Goal: Obtain resource: Download file/media

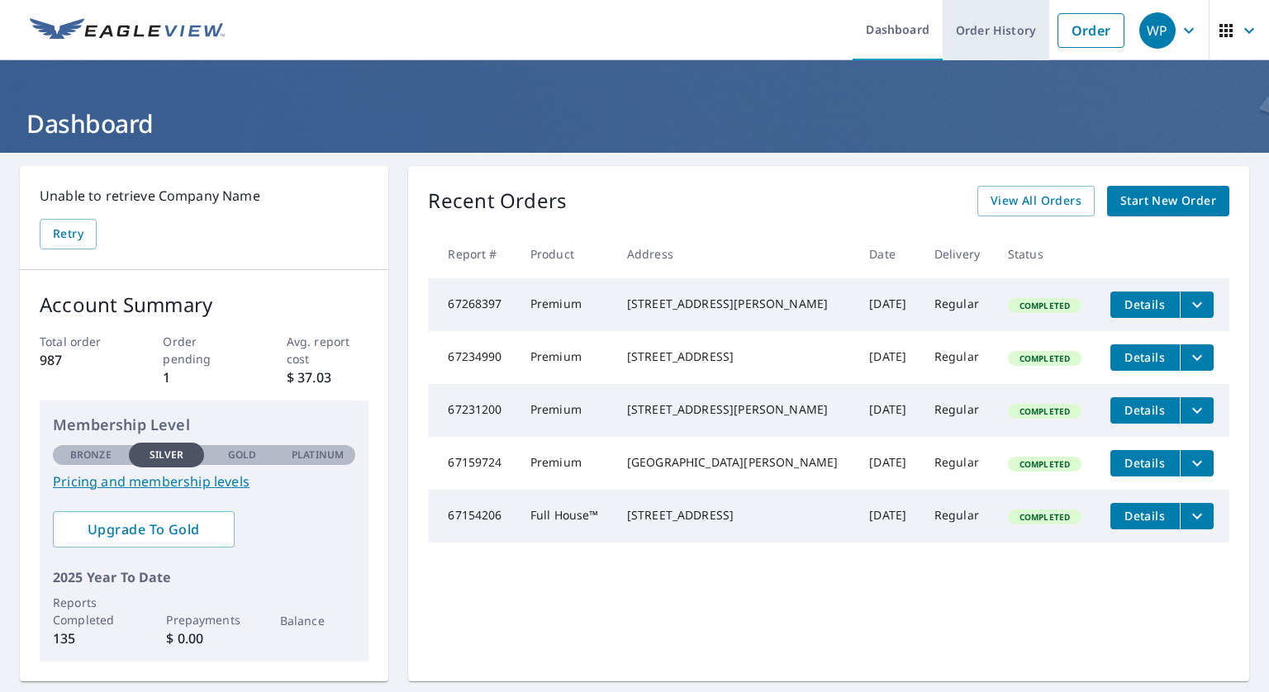
click at [993, 33] on link "Order History" at bounding box center [996, 30] width 107 height 60
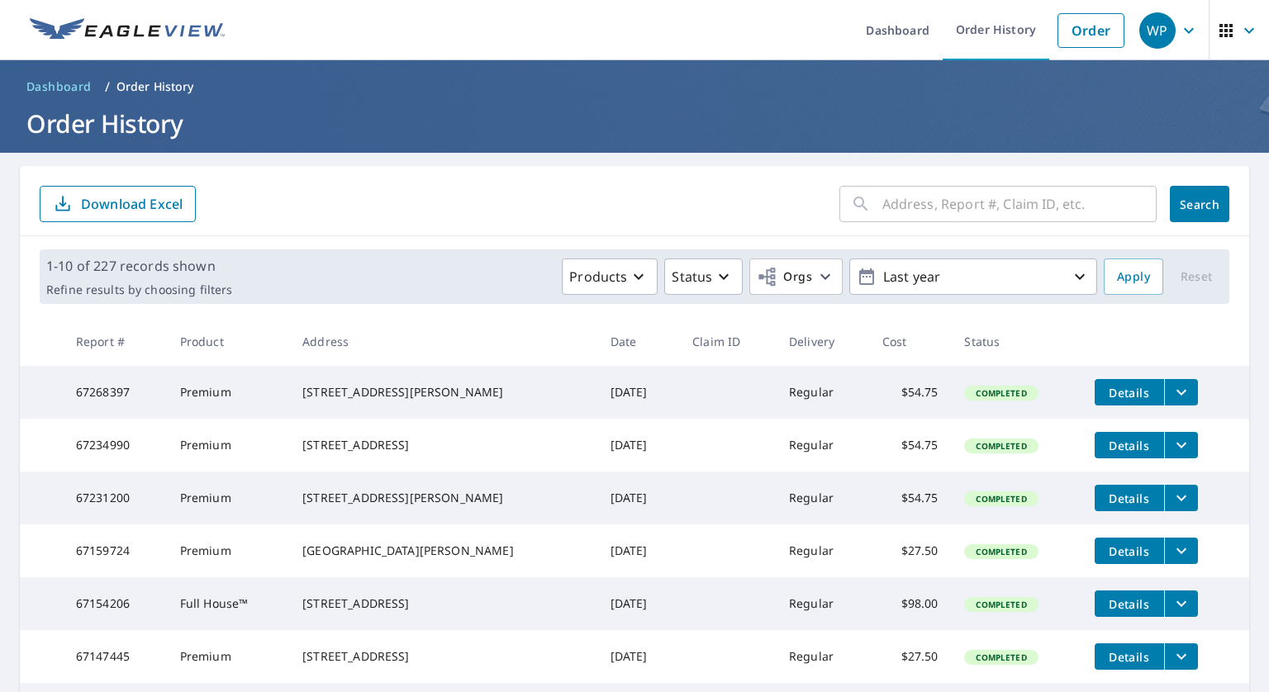
click at [899, 200] on input "text" at bounding box center [1020, 204] width 274 height 46
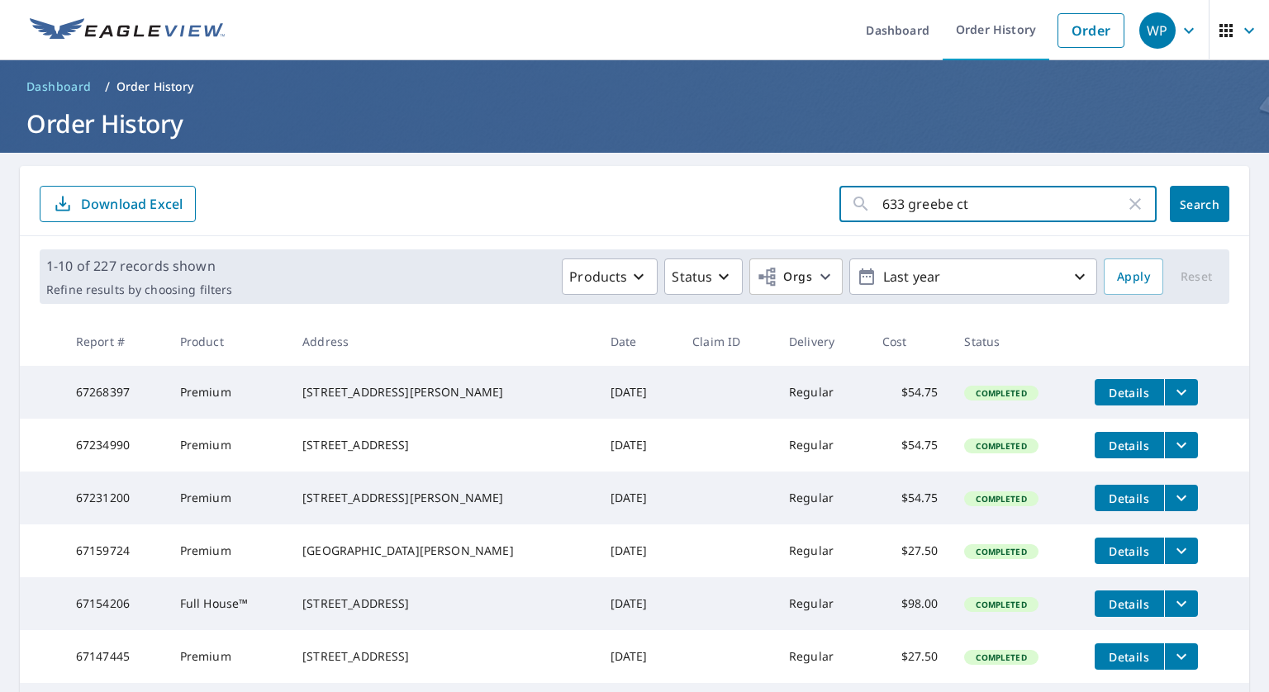
type input "633 greebe ct"
click at [1183, 199] on span "Search" at bounding box center [1199, 205] width 33 height 16
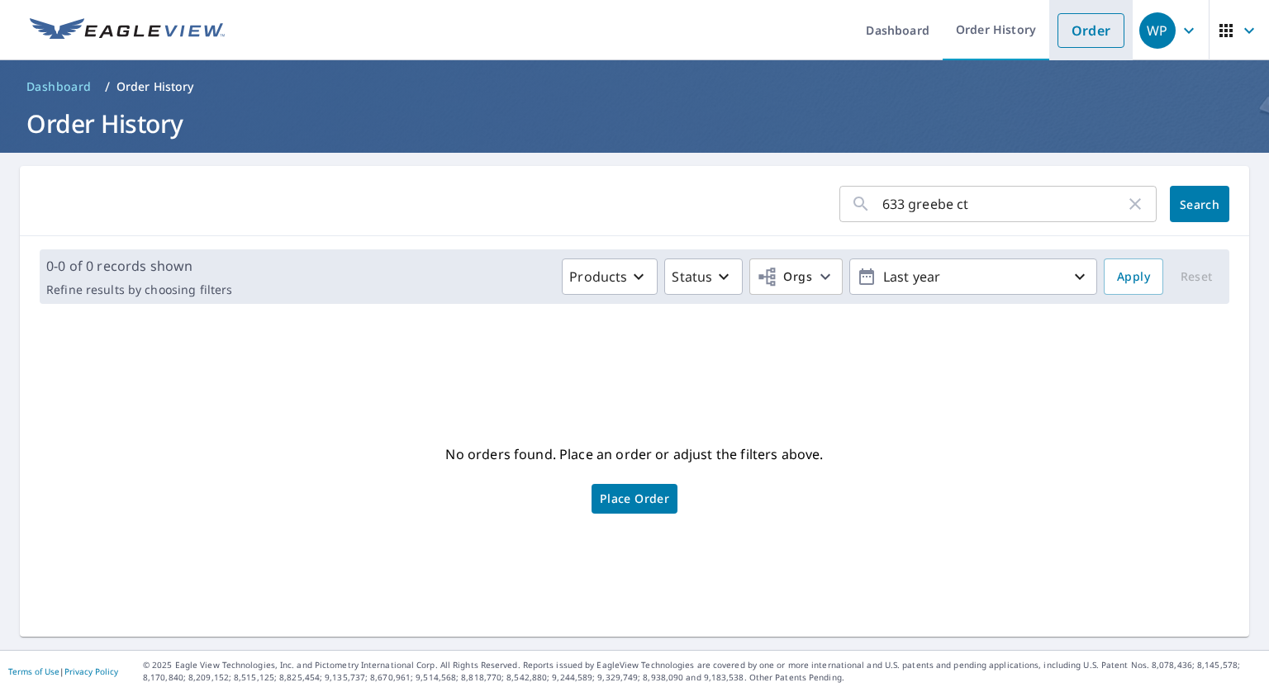
click at [1073, 28] on link "Order" at bounding box center [1091, 30] width 67 height 35
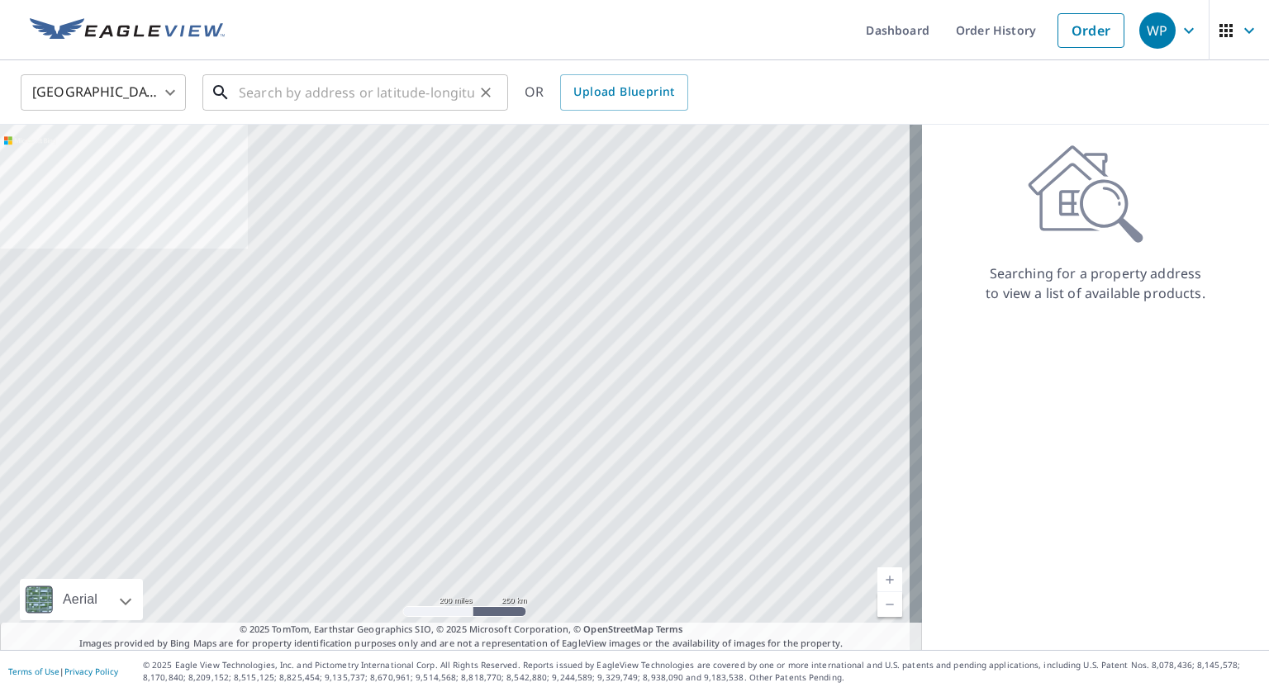
click at [429, 103] on input "text" at bounding box center [357, 92] width 236 height 46
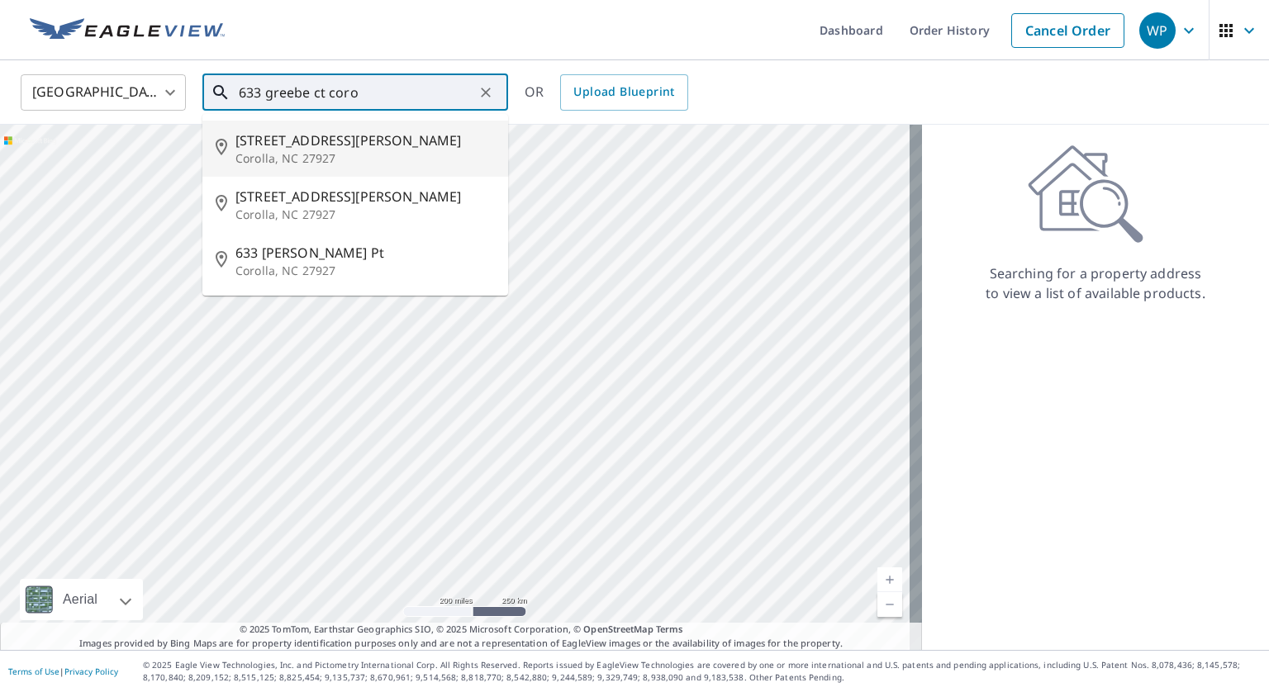
click at [307, 155] on p "Corolla, NC 27927" at bounding box center [365, 158] width 259 height 17
type input "[STREET_ADDRESS][PERSON_NAME]"
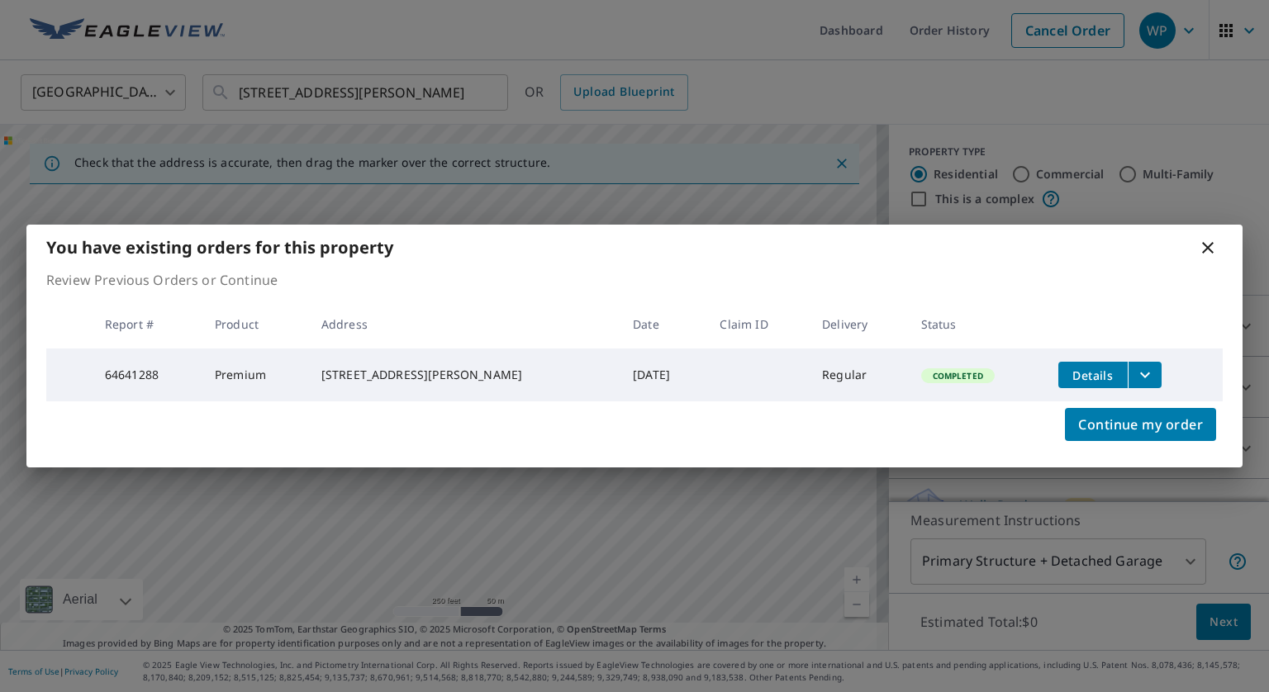
click at [1078, 368] on span "Details" at bounding box center [1093, 376] width 50 height 16
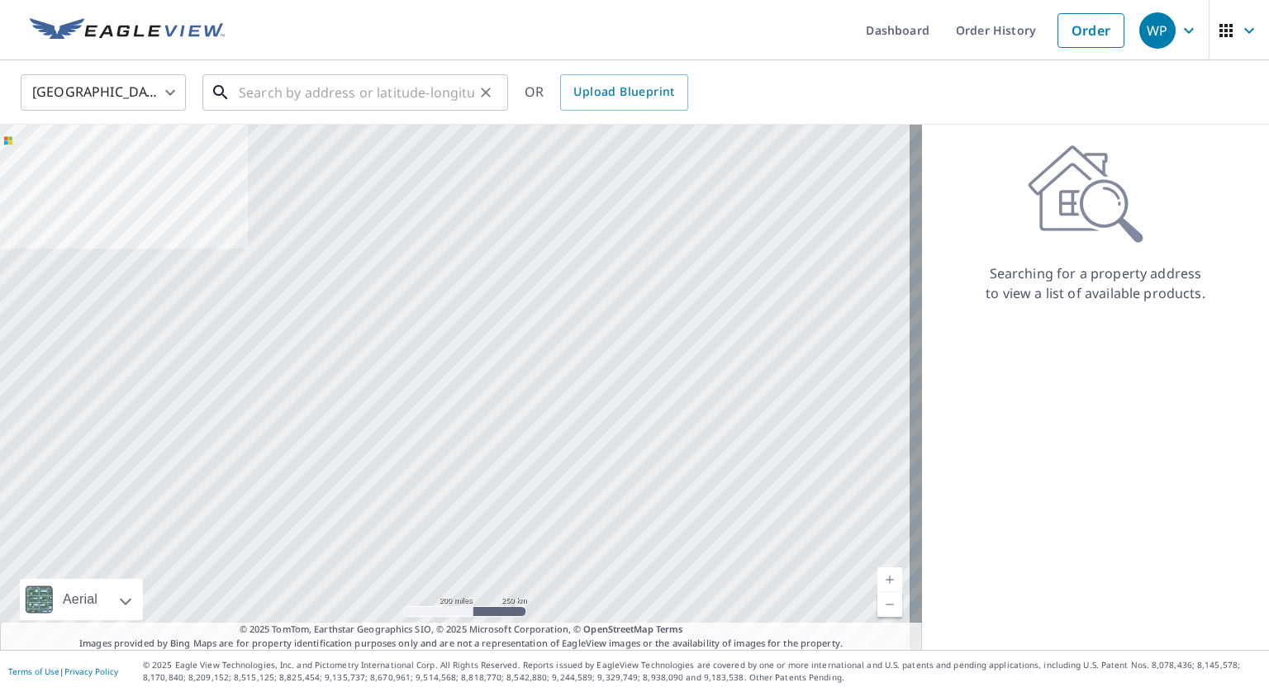
click at [328, 88] on input "text" at bounding box center [357, 92] width 236 height 46
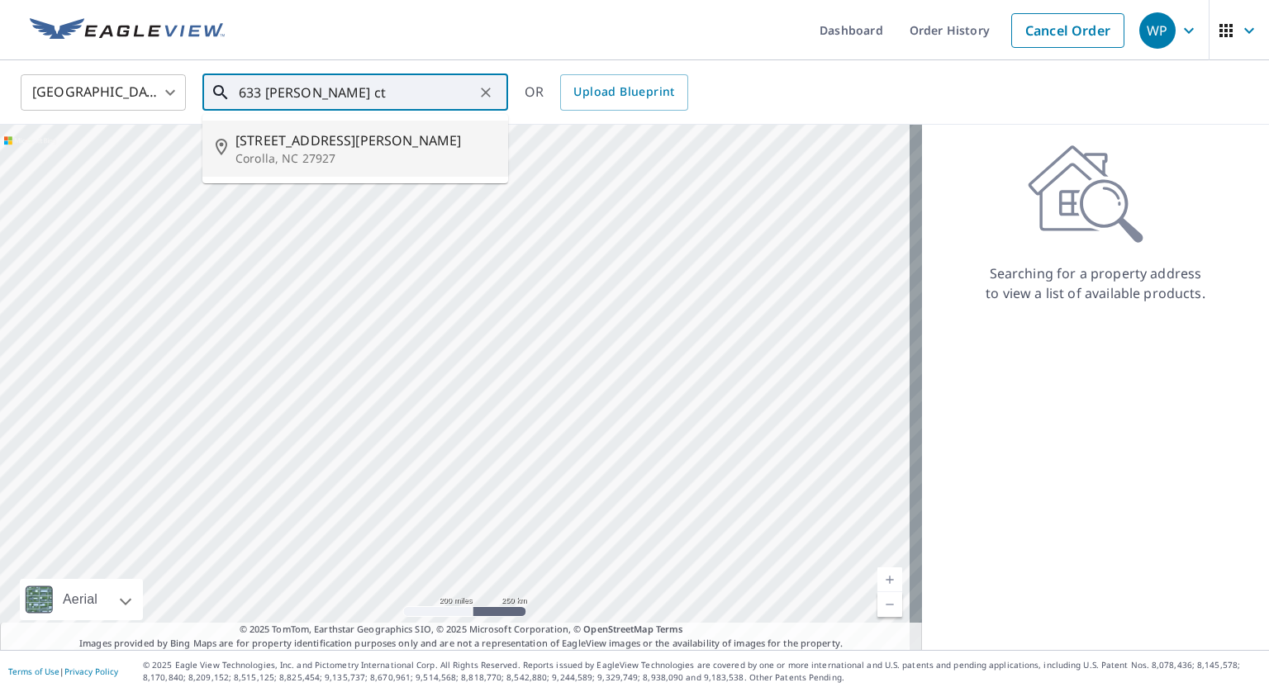
click at [251, 144] on span "[STREET_ADDRESS][PERSON_NAME]" at bounding box center [365, 141] width 259 height 20
type input "[STREET_ADDRESS][PERSON_NAME]"
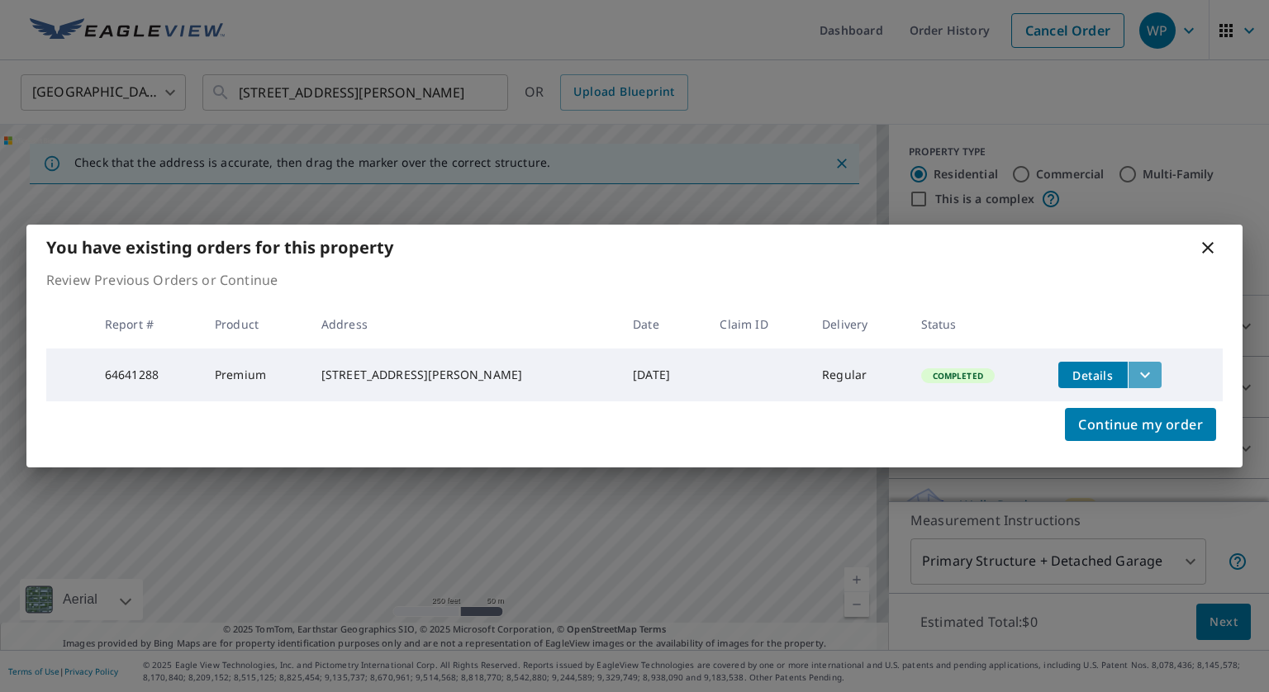
click at [1135, 366] on icon "filesDropdownBtn-64641288" at bounding box center [1145, 375] width 20 height 20
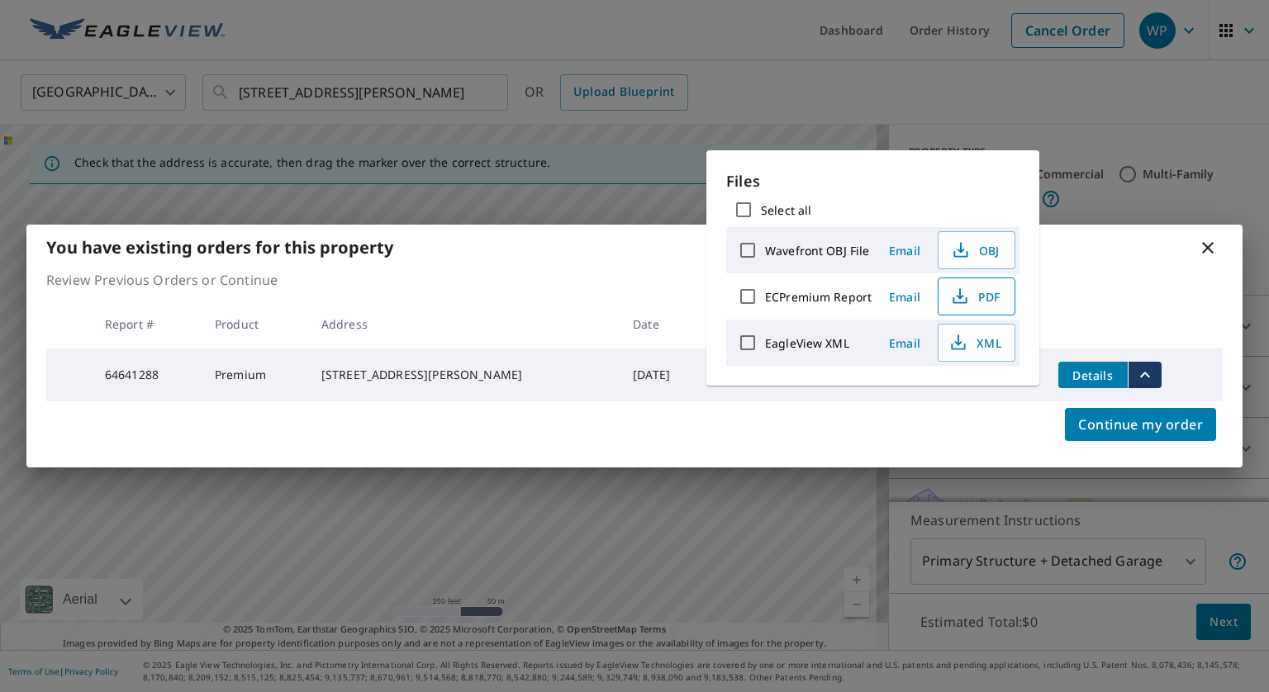
click at [983, 300] on span "PDF" at bounding box center [975, 297] width 53 height 20
click at [635, 259] on div "You have existing orders for this property" at bounding box center [634, 247] width 1216 height 45
